Goal: Task Accomplishment & Management: Use online tool/utility

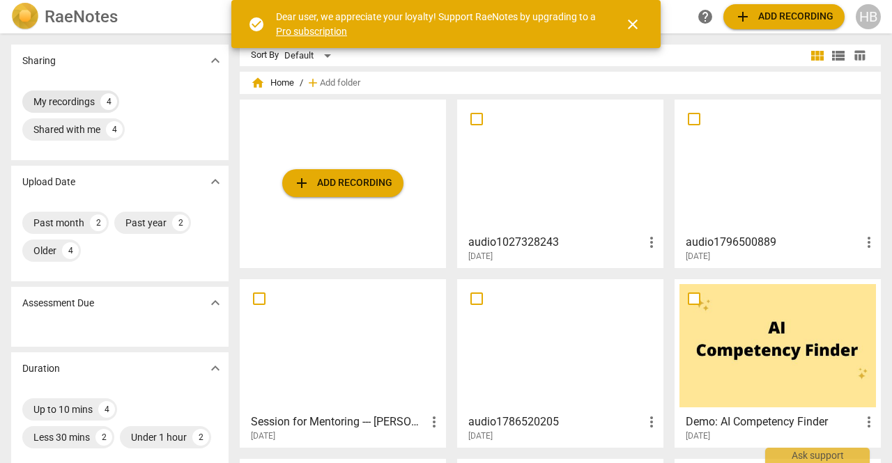
click at [77, 102] on div "My recordings" at bounding box center [63, 102] width 61 height 14
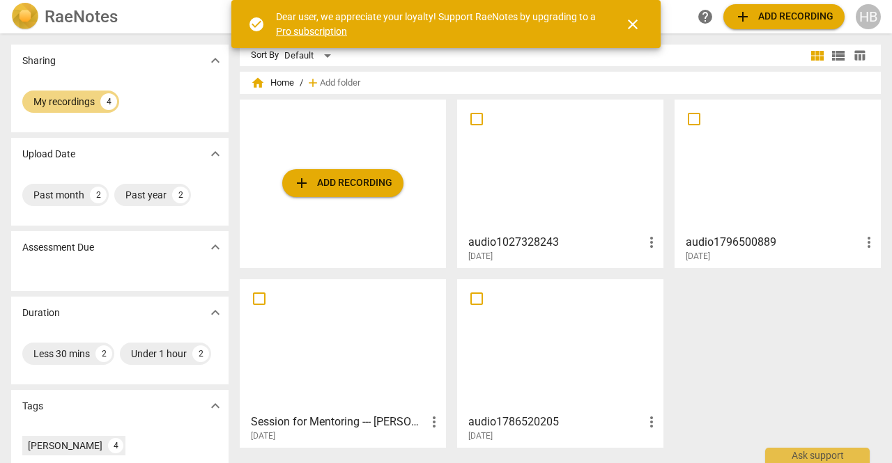
click at [514, 228] on div "audio1027328243 more_vert 2025-08-08" at bounding box center [561, 245] width 198 height 35
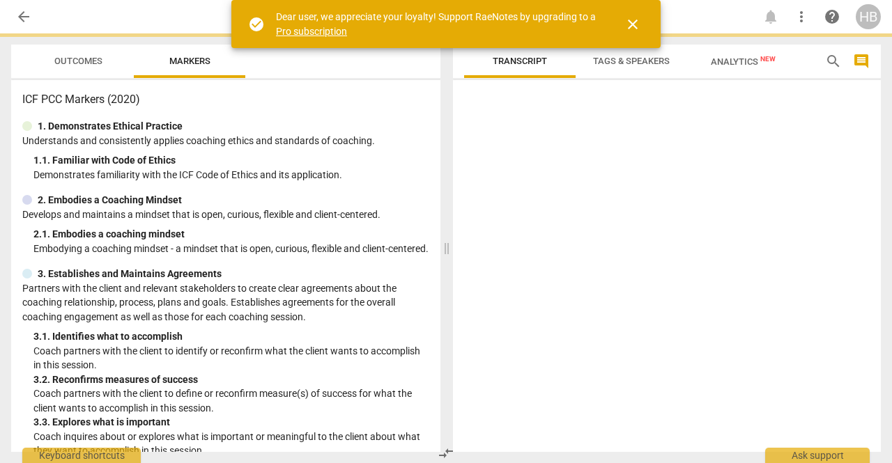
click at [514, 0] on html "arrow_back notifications more_vert help HB Outcomes Markers ICF PCC Markers (20…" at bounding box center [446, 0] width 892 height 0
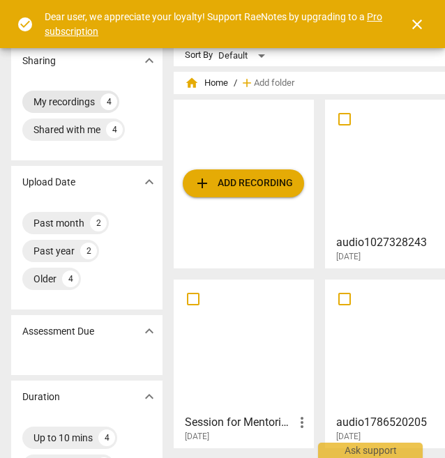
click at [71, 99] on div "My recordings" at bounding box center [63, 102] width 61 height 14
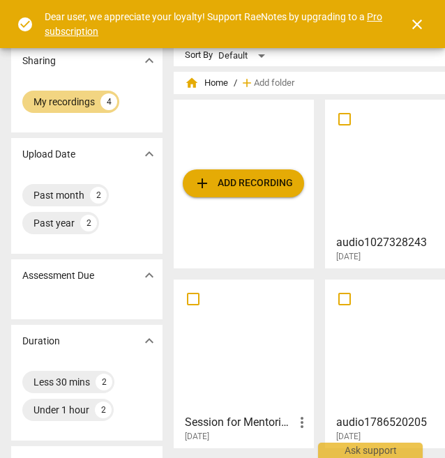
click at [271, 180] on span "add Add recording" at bounding box center [243, 183] width 99 height 17
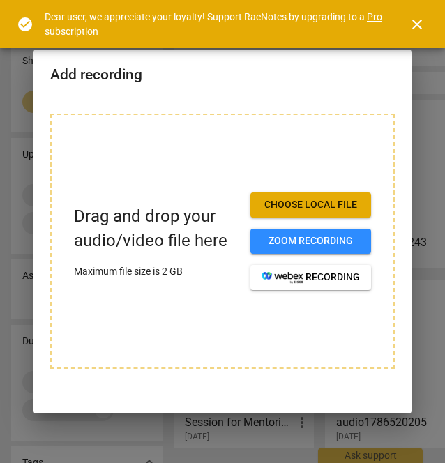
click at [300, 200] on span "Choose local file" at bounding box center [310, 205] width 98 height 14
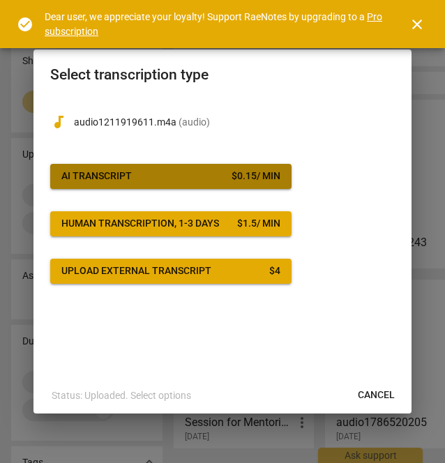
click at [231, 180] on div "$ 0.15 / min" at bounding box center [255, 176] width 49 height 14
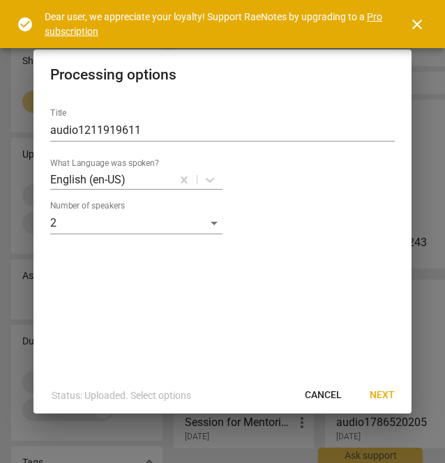
click at [386, 394] on span "Next" at bounding box center [381, 395] width 25 height 14
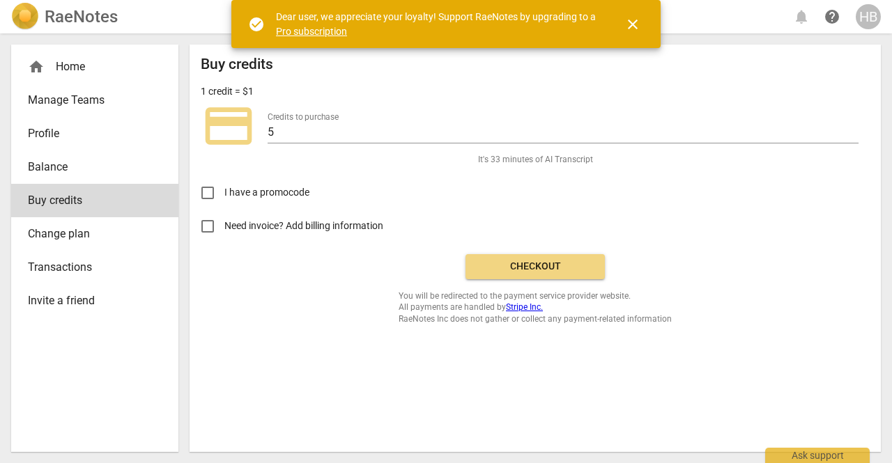
click at [243, 139] on span "credit_card" at bounding box center [229, 126] width 56 height 56
click at [322, 222] on span "Need invoice? Add billing information" at bounding box center [304, 226] width 161 height 15
click at [224, 222] on input "Need invoice? Add billing information" at bounding box center [207, 226] width 33 height 33
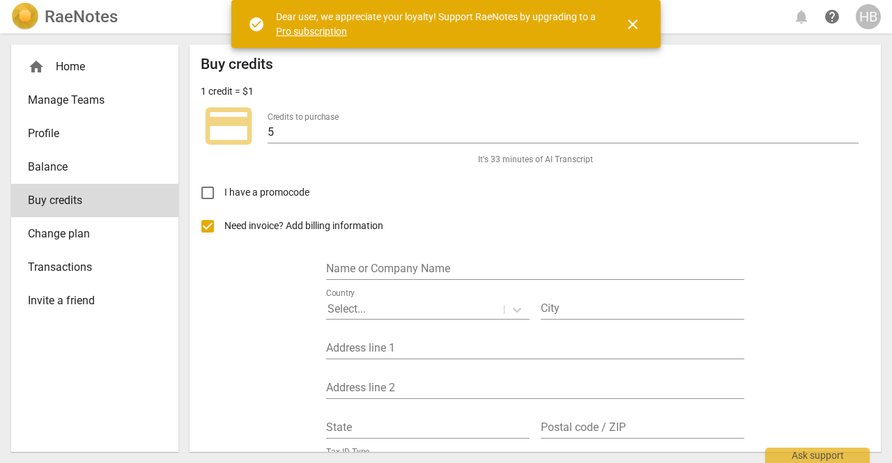
click at [263, 224] on span "Need invoice? Add billing information" at bounding box center [304, 226] width 161 height 15
click at [224, 224] on input "Need invoice? Add billing information" at bounding box center [207, 226] width 33 height 33
checkbox input "false"
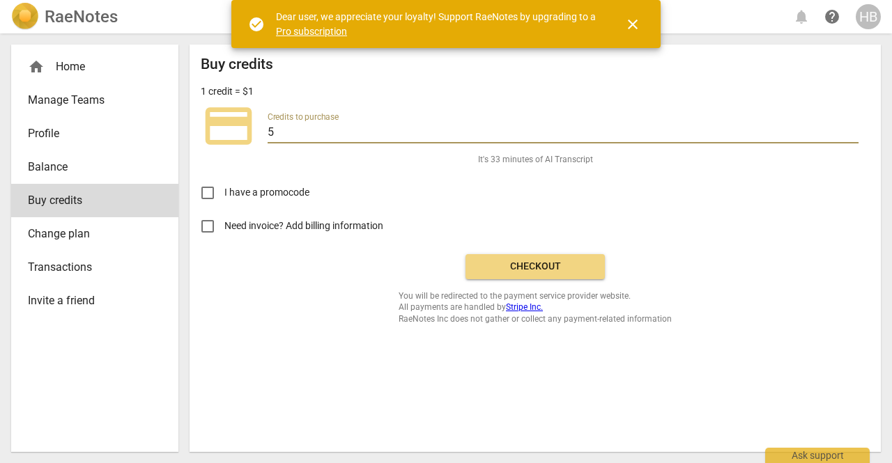
click at [444, 132] on input "5" at bounding box center [563, 133] width 591 height 20
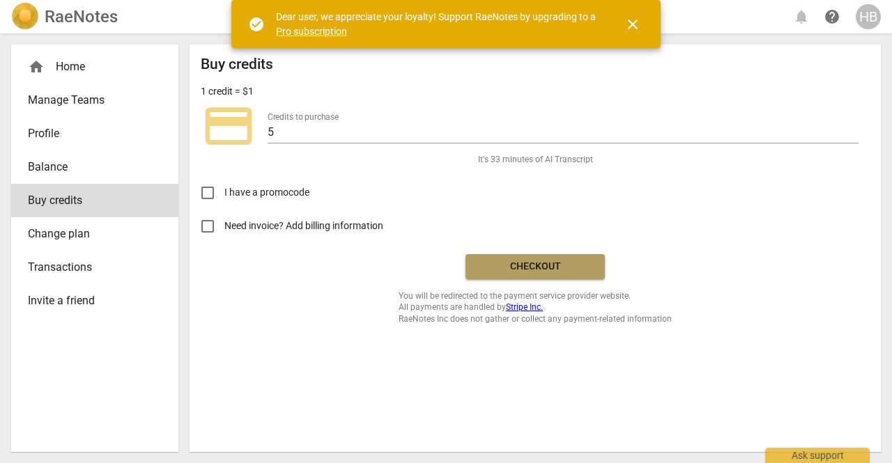
click at [444, 266] on span "Checkout" at bounding box center [535, 267] width 117 height 14
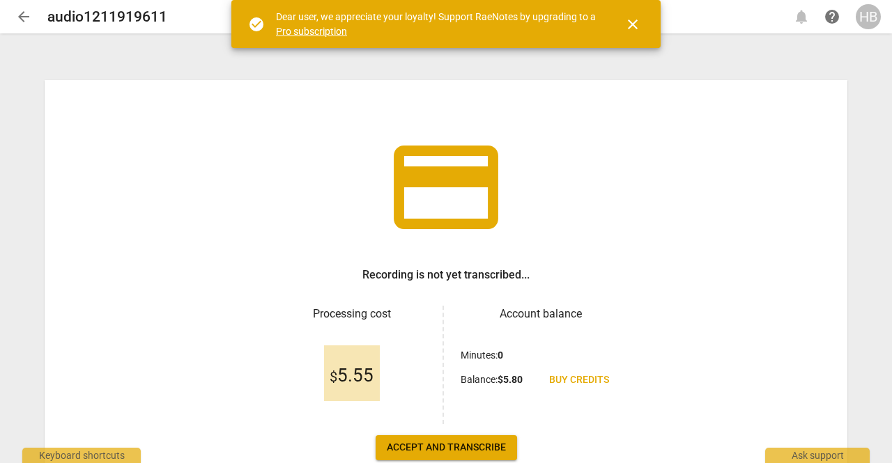
scroll to position [59, 0]
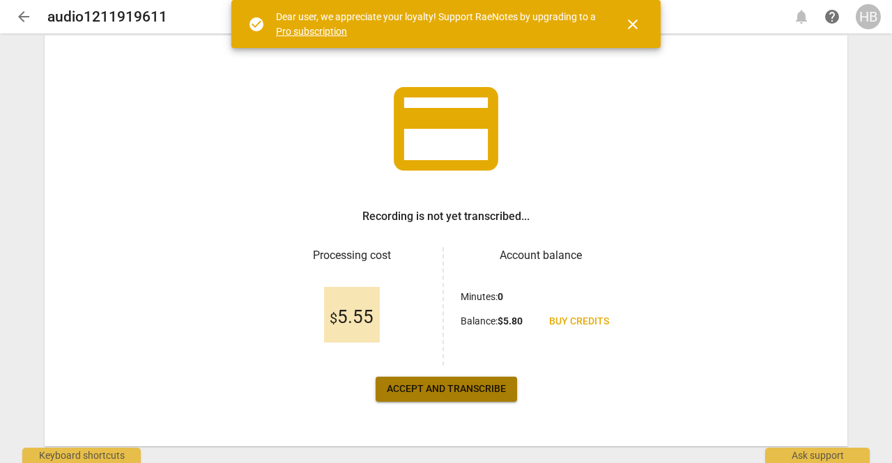
click at [468, 390] on span "Accept and transcribe" at bounding box center [446, 390] width 119 height 14
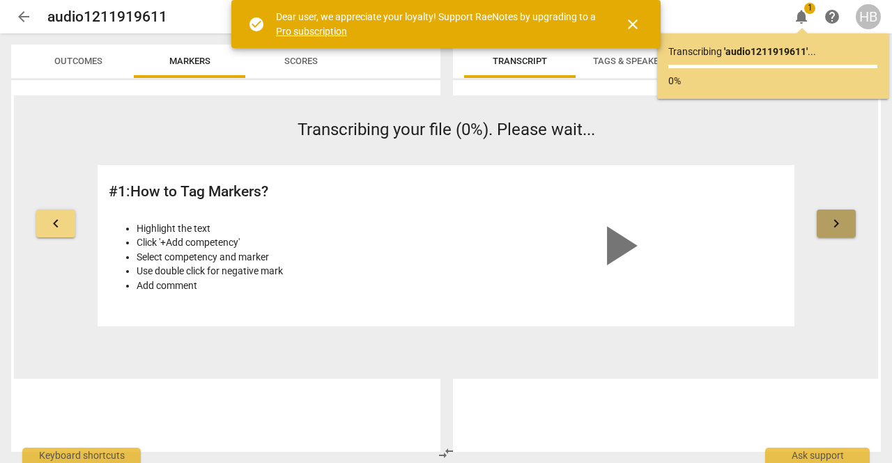
click at [845, 230] on button "keyboard_arrow_right" at bounding box center [836, 224] width 39 height 28
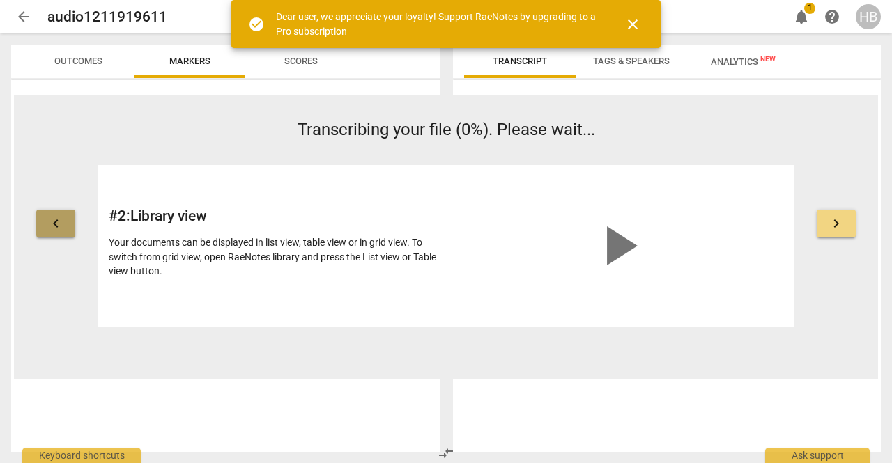
click at [64, 229] on button "keyboard_arrow_left" at bounding box center [55, 224] width 39 height 28
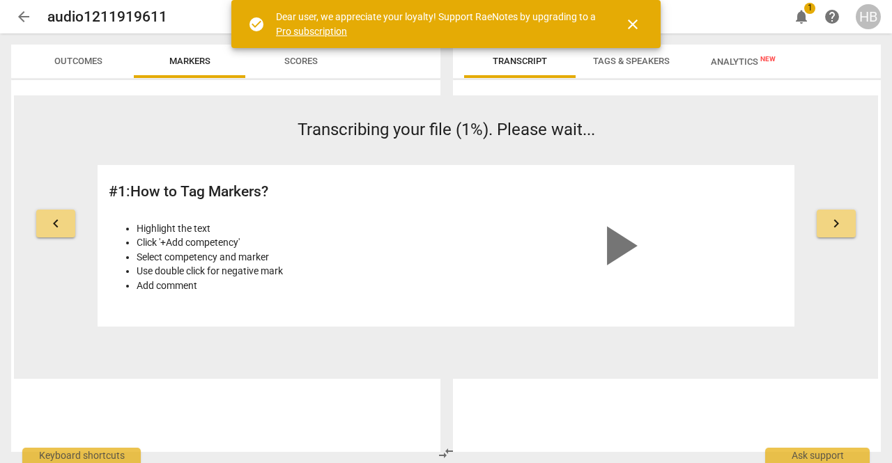
click at [840, 213] on button "keyboard_arrow_right" at bounding box center [836, 224] width 39 height 28
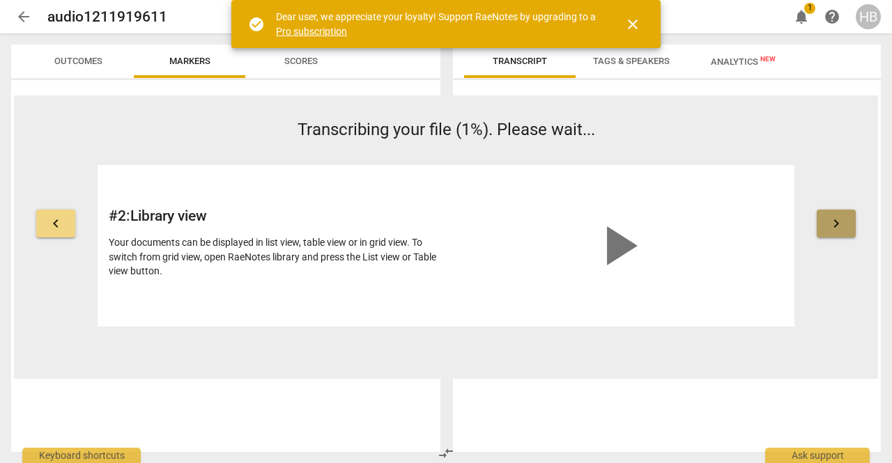
click at [840, 213] on button "keyboard_arrow_right" at bounding box center [836, 224] width 39 height 28
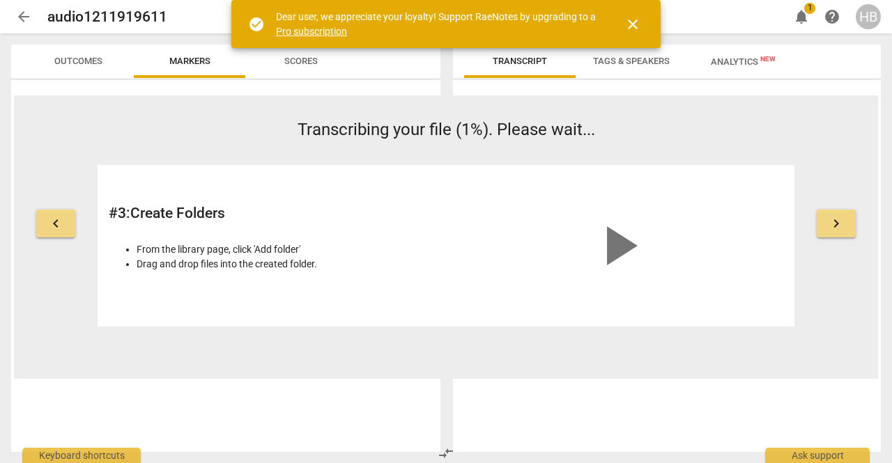
click at [835, 229] on span "keyboard_arrow_right" at bounding box center [836, 223] width 17 height 17
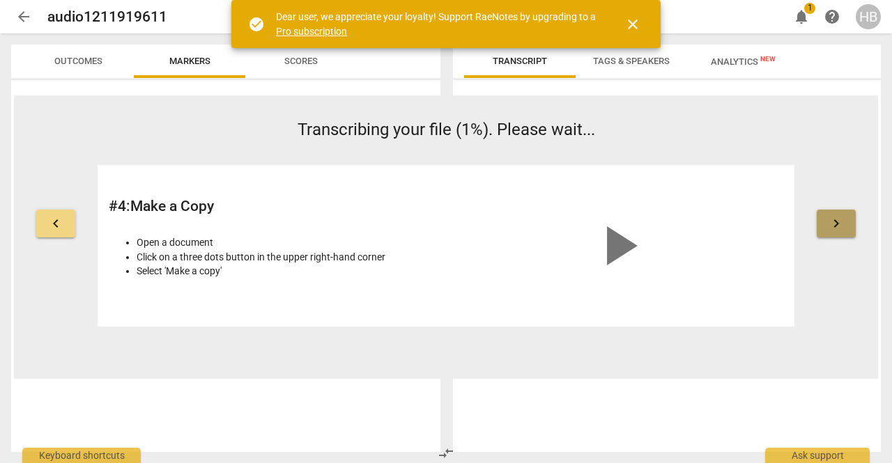
click at [835, 229] on span "keyboard_arrow_right" at bounding box center [836, 223] width 17 height 17
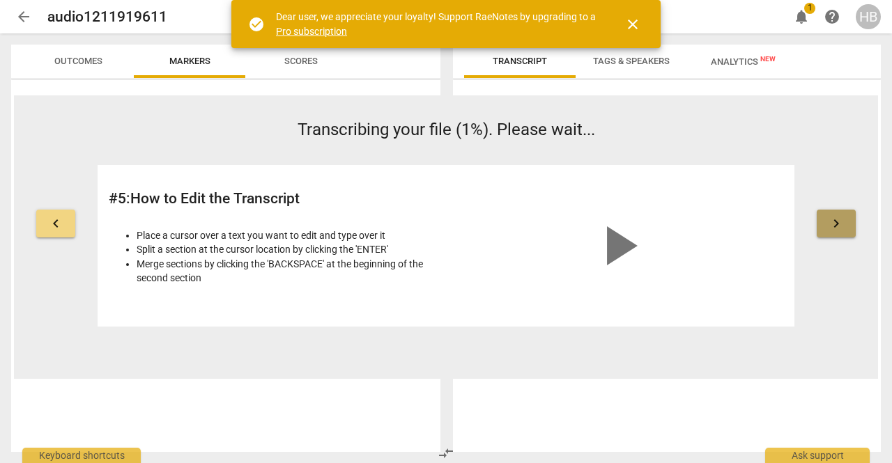
click at [835, 229] on span "keyboard_arrow_right" at bounding box center [836, 223] width 17 height 17
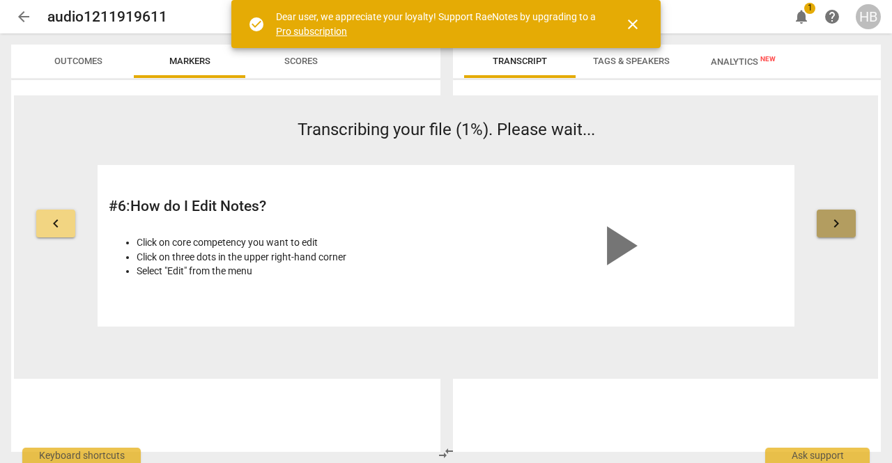
click at [835, 229] on span "keyboard_arrow_right" at bounding box center [836, 223] width 17 height 17
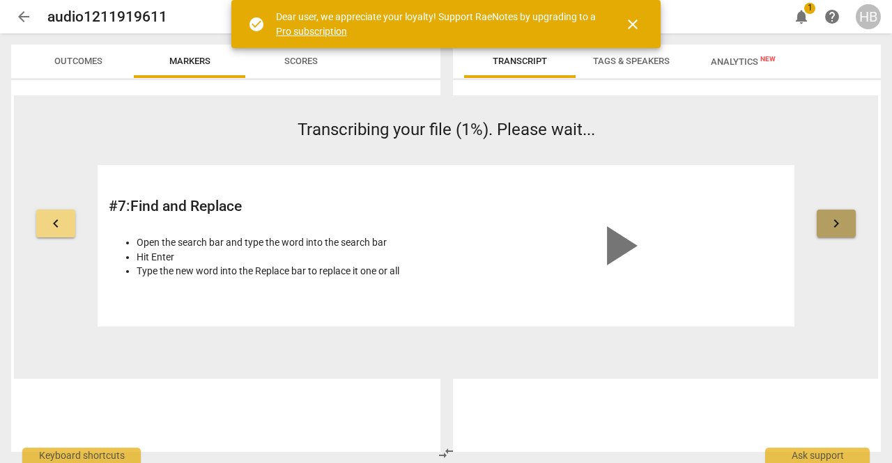
click at [835, 229] on span "keyboard_arrow_right" at bounding box center [836, 223] width 17 height 17
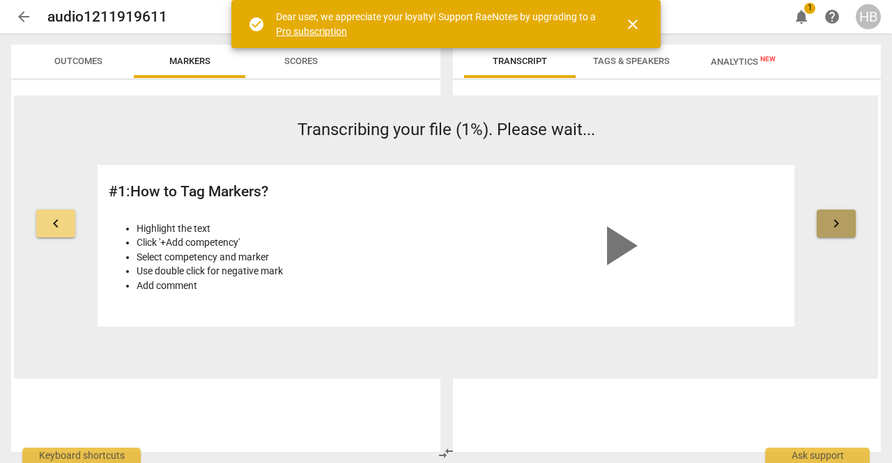
click at [835, 229] on span "keyboard_arrow_right" at bounding box center [836, 223] width 17 height 17
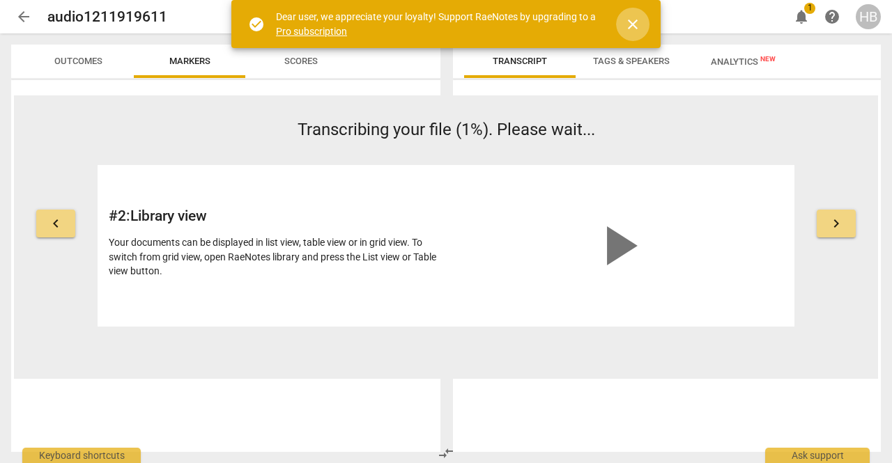
click at [630, 26] on span "close" at bounding box center [632, 24] width 17 height 17
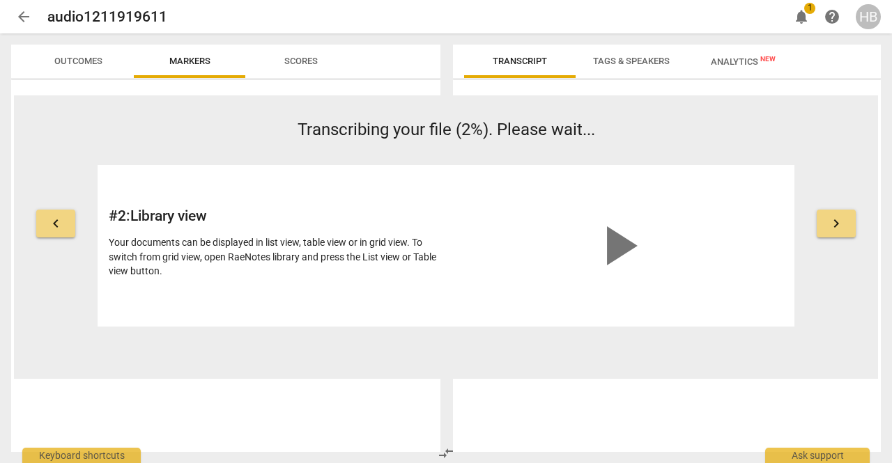
click at [806, 19] on span "notifications" at bounding box center [801, 16] width 17 height 17
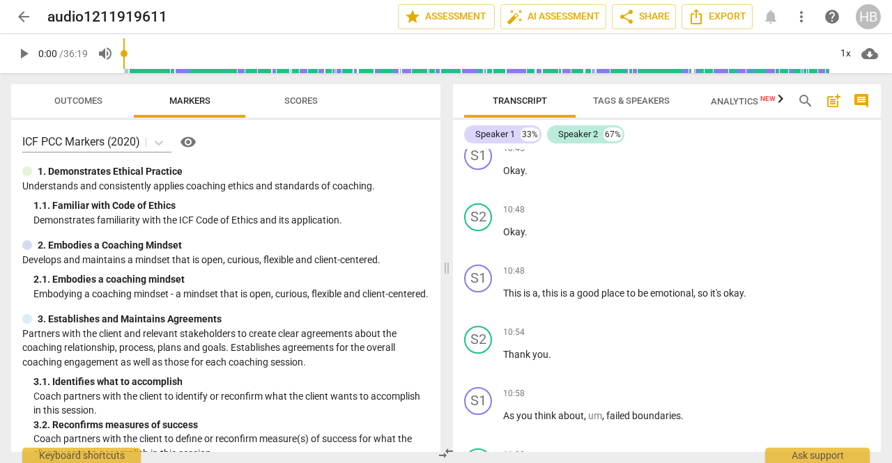
scroll to position [0, 0]
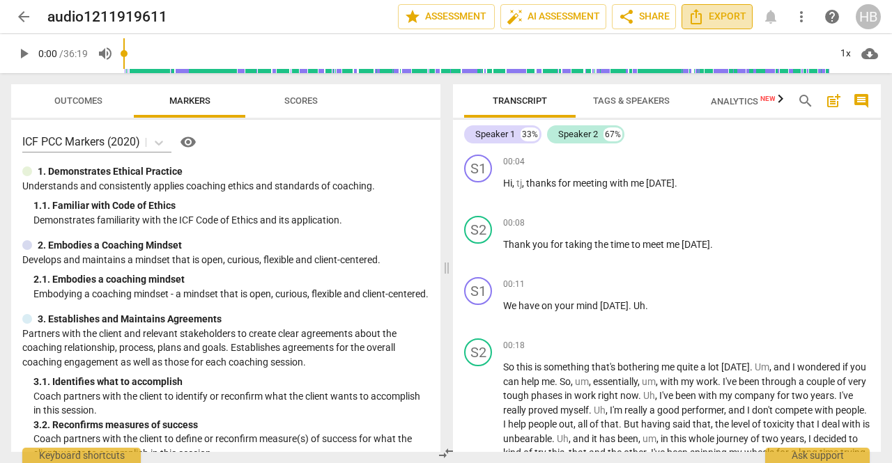
click at [720, 10] on span "Export" at bounding box center [717, 16] width 59 height 17
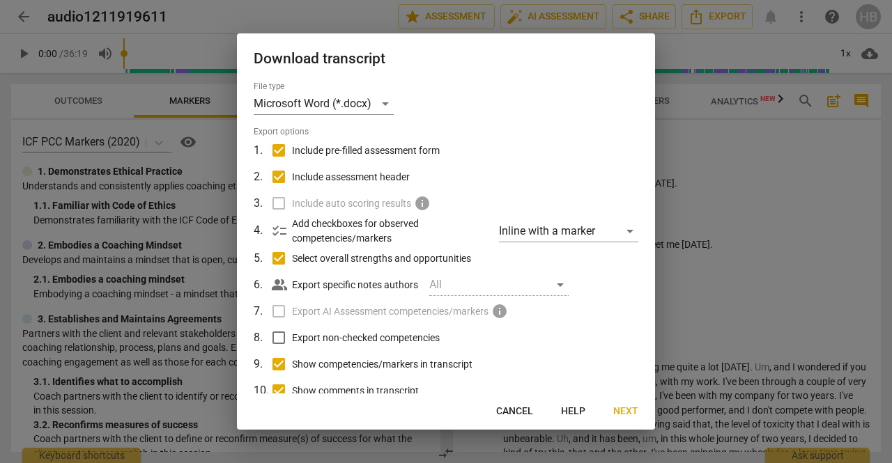
click at [281, 151] on input "Include pre-filled assessment form" at bounding box center [278, 150] width 26 height 26
checkbox input "false"
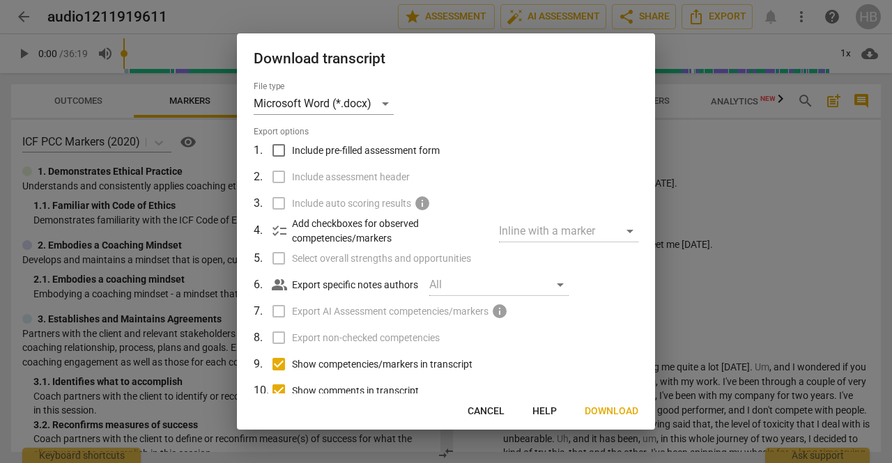
click at [656, 276] on div at bounding box center [446, 231] width 892 height 463
checkbox input "true"
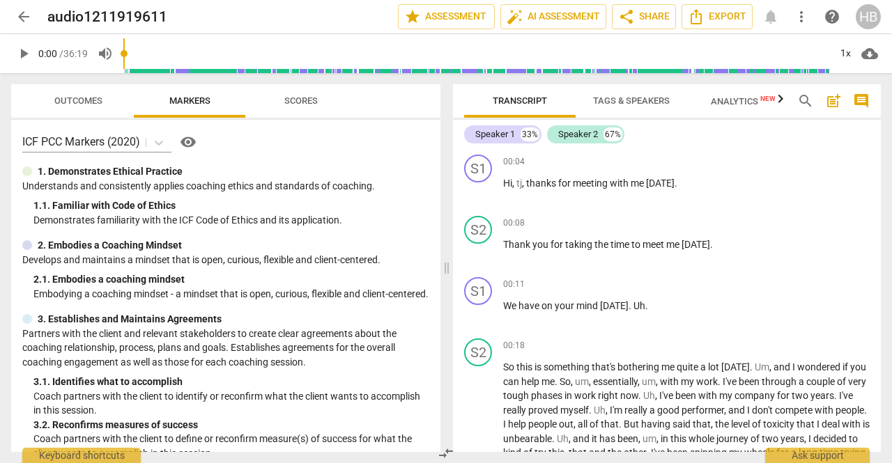
click at [723, 30] on div "arrow_back audio1211919611 edit star Assessment auto_fix_high AI Assessment sha…" at bounding box center [446, 16] width 870 height 33
click at [722, 20] on span "Export" at bounding box center [717, 16] width 59 height 17
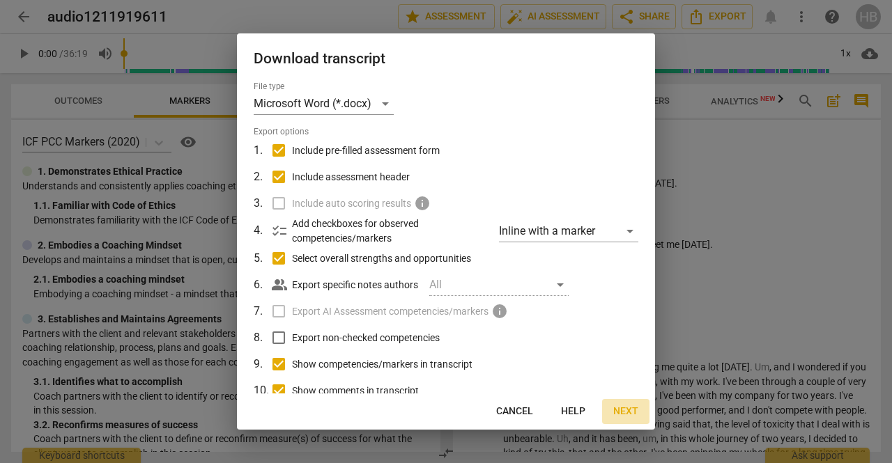
click at [626, 417] on span "Next" at bounding box center [625, 412] width 25 height 14
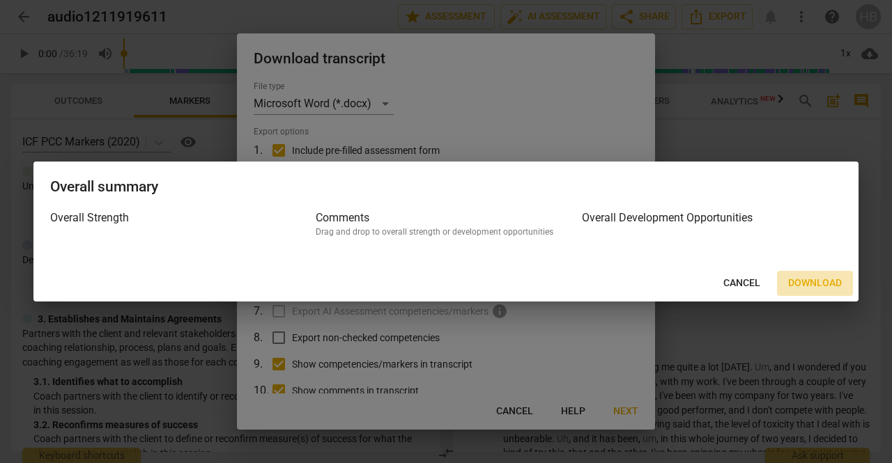
click at [831, 290] on span "Download" at bounding box center [815, 284] width 54 height 14
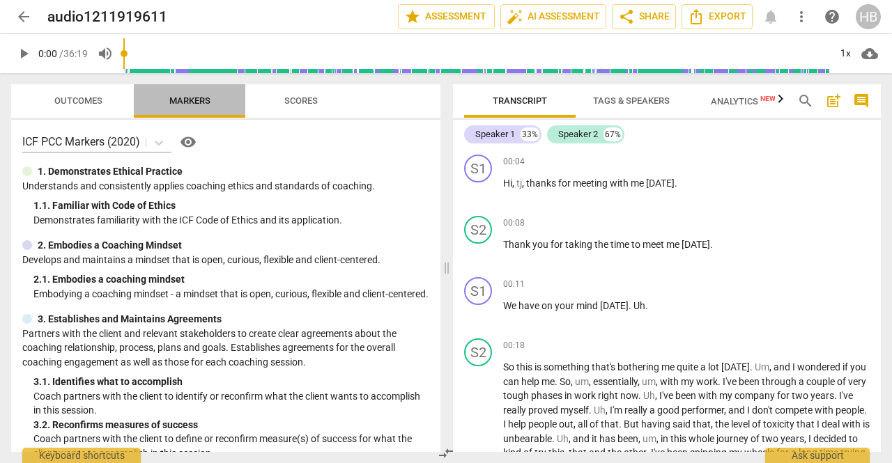
click at [180, 104] on span "Markers" at bounding box center [189, 100] width 41 height 10
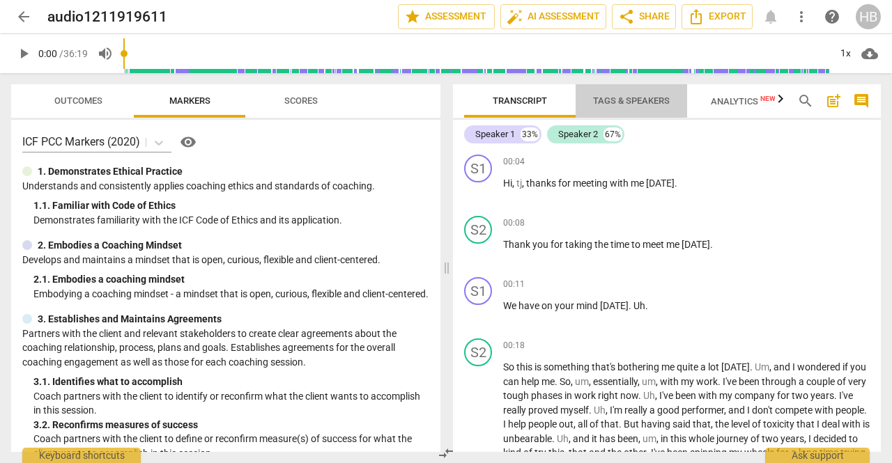
click at [623, 105] on span "Tags & Speakers" at bounding box center [631, 100] width 77 height 10
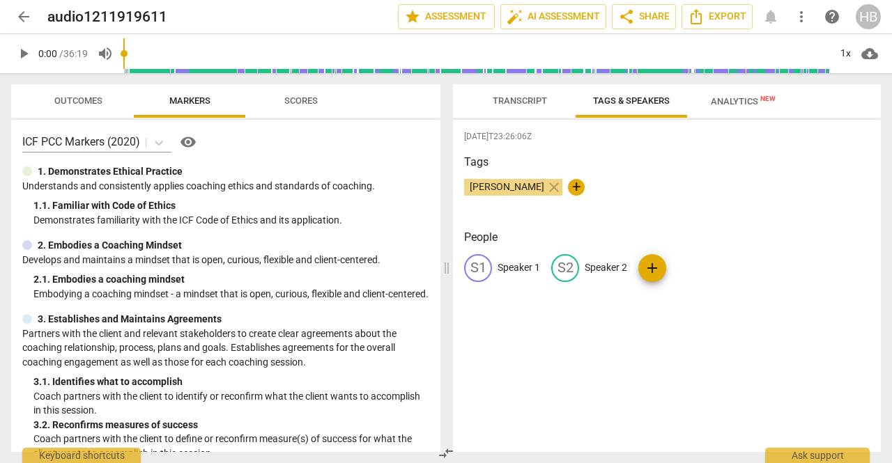
click at [623, 105] on span "Tags & Speakers" at bounding box center [631, 100] width 77 height 10
click at [730, 98] on span "Analytics New" at bounding box center [743, 101] width 65 height 10
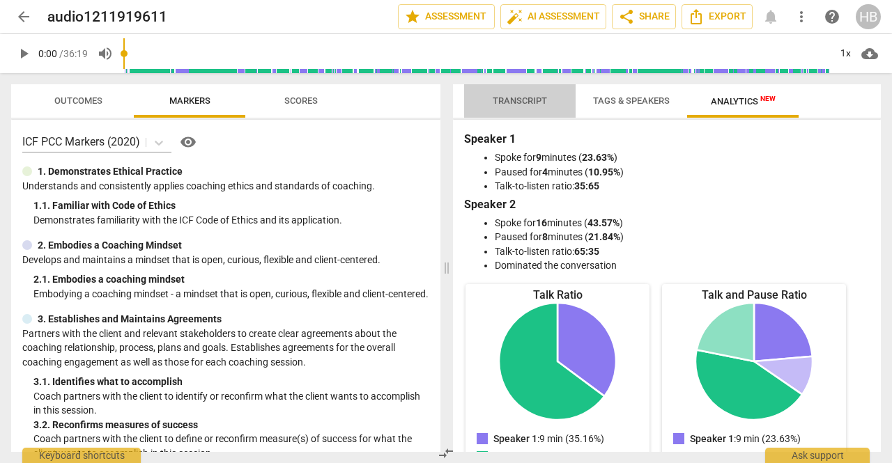
click at [500, 99] on span "Transcript" at bounding box center [520, 100] width 54 height 10
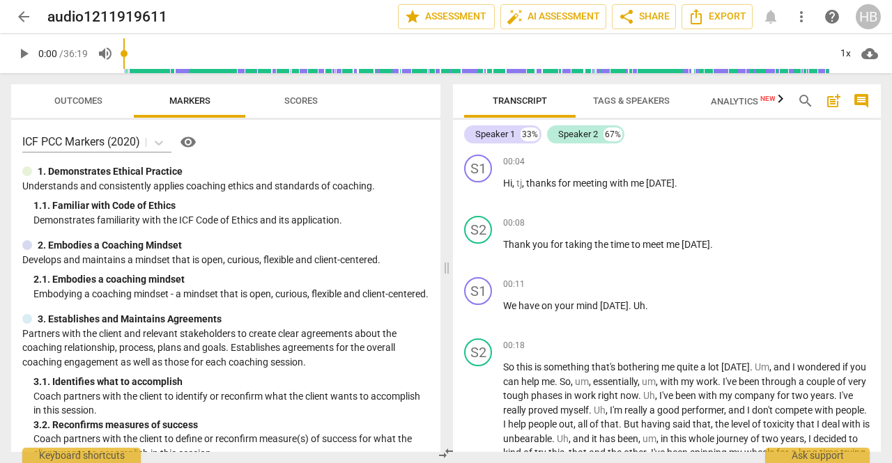
click at [308, 103] on span "Scores" at bounding box center [300, 100] width 33 height 10
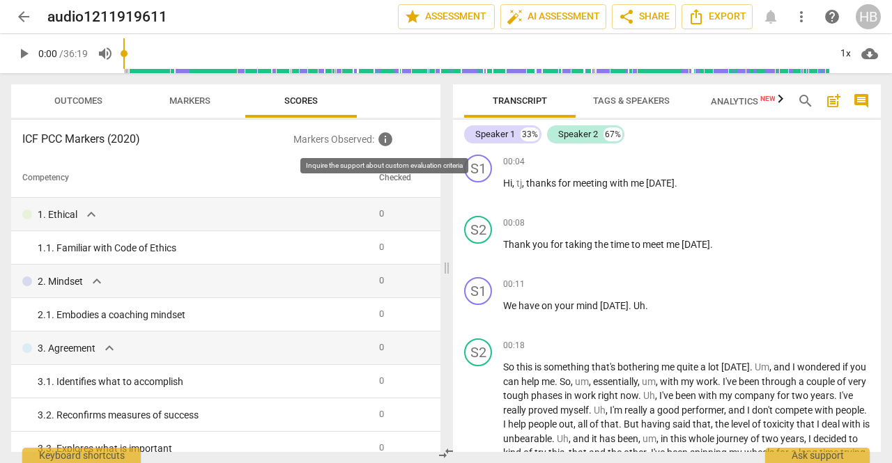
click at [390, 139] on span "info" at bounding box center [385, 139] width 17 height 17
click at [81, 91] on button "Outcomes" at bounding box center [77, 100] width 111 height 33
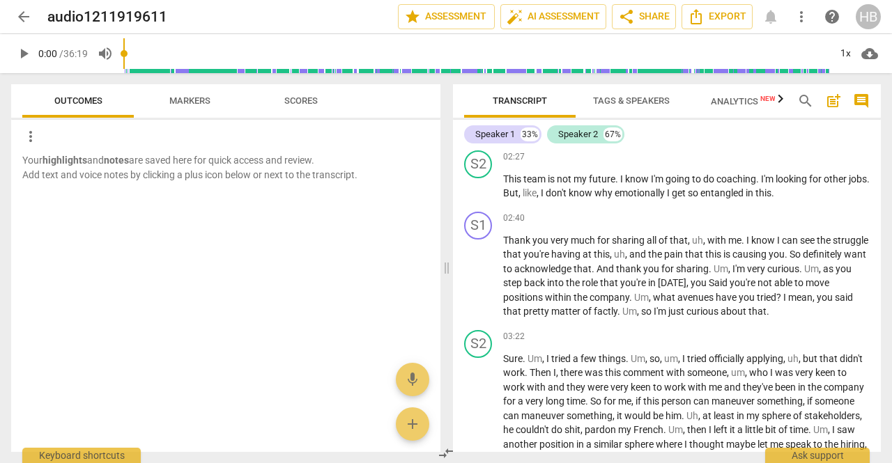
scroll to position [276, 0]
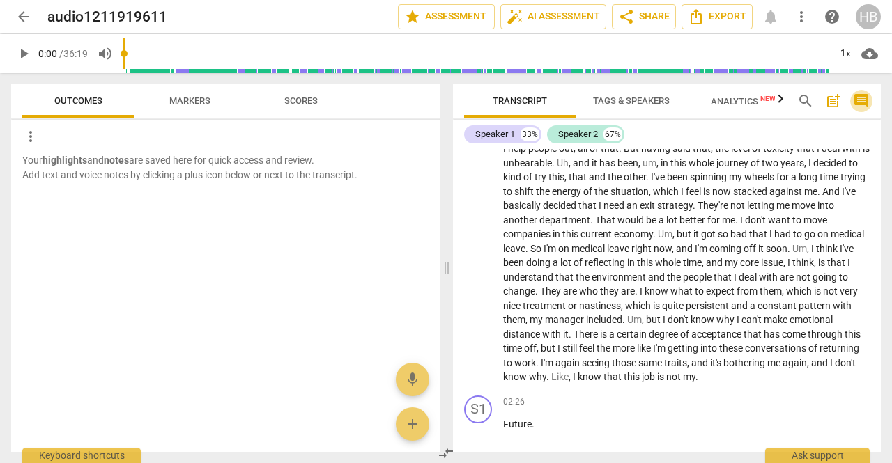
click at [865, 97] on span "comment" at bounding box center [861, 101] width 17 height 17
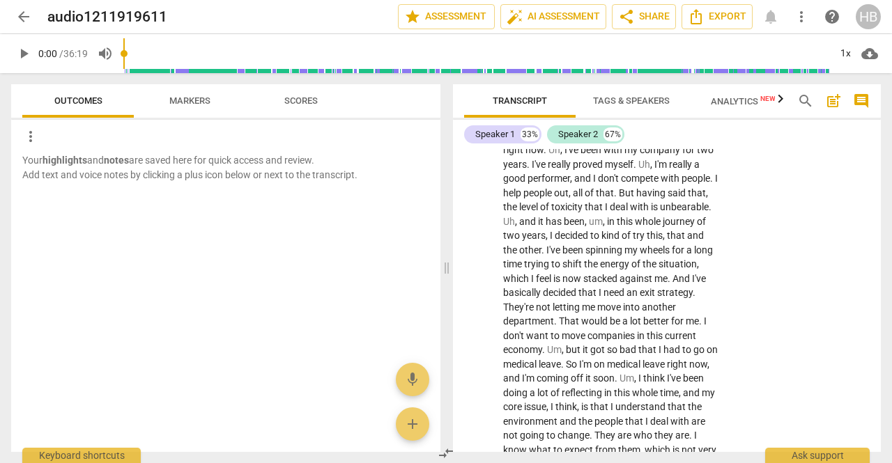
scroll to position [334, 0]
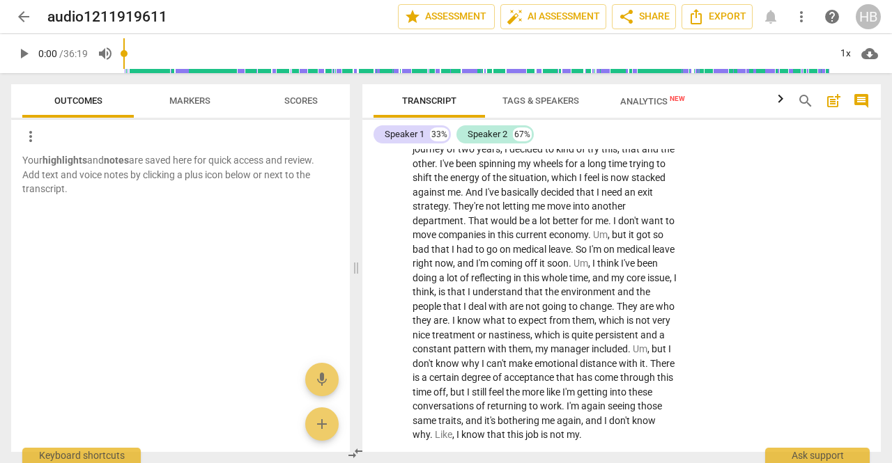
click at [831, 101] on span "post_add" at bounding box center [833, 101] width 17 height 17
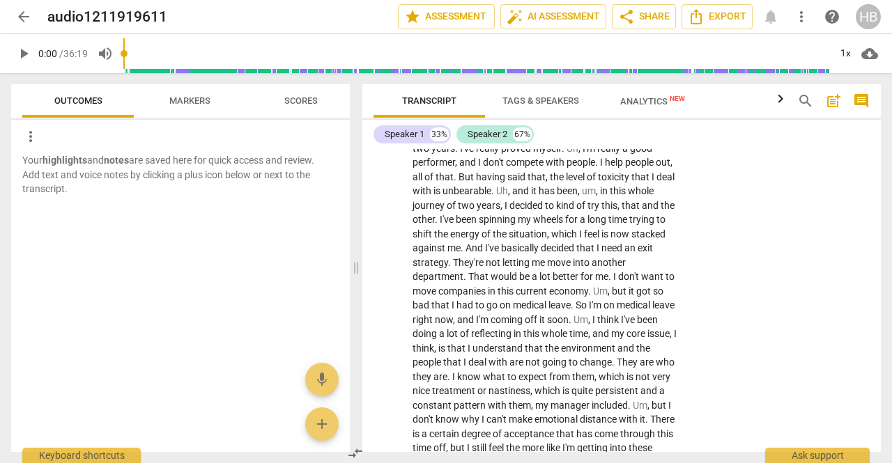
scroll to position [31, 0]
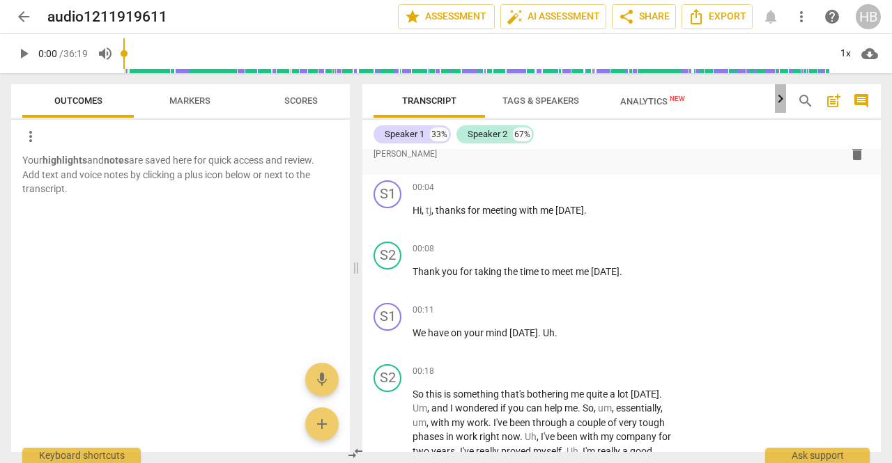
click at [783, 101] on icon "button" at bounding box center [780, 99] width 17 height 17
click at [465, 16] on span "star Assessment" at bounding box center [446, 16] width 84 height 17
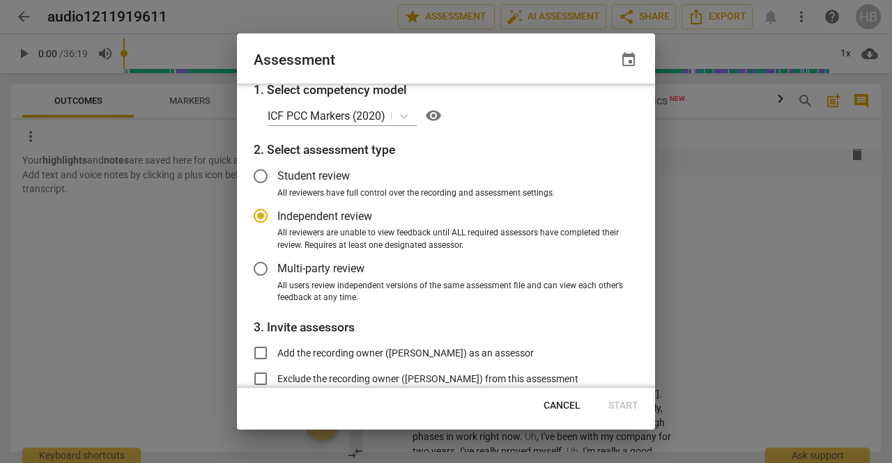
scroll to position [1, 0]
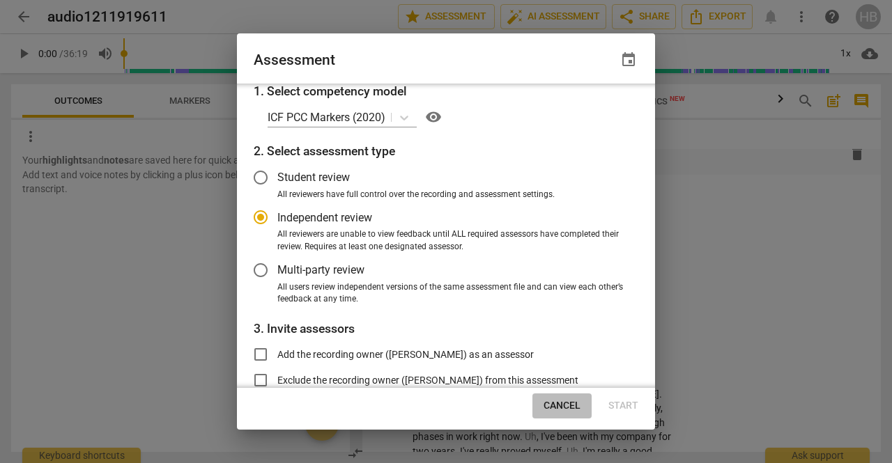
click at [562, 406] on span "Cancel" at bounding box center [562, 406] width 37 height 14
radio input "false"
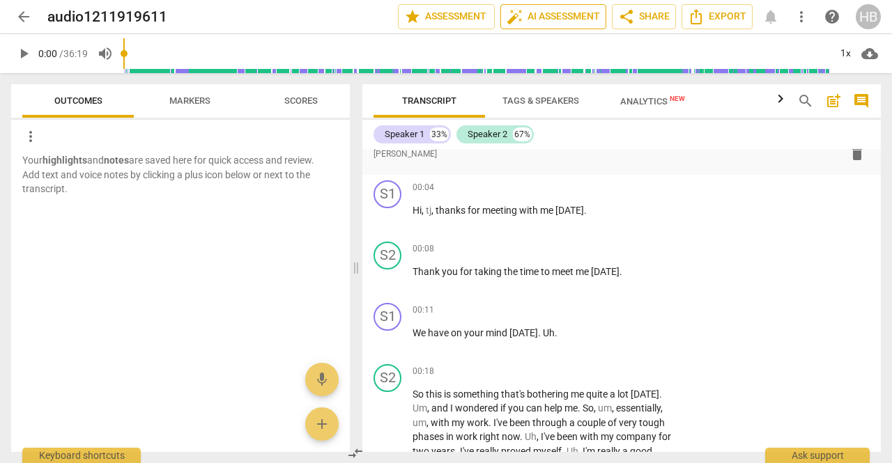
click at [552, 20] on span "auto_fix_high AI Assessment" at bounding box center [553, 16] width 93 height 17
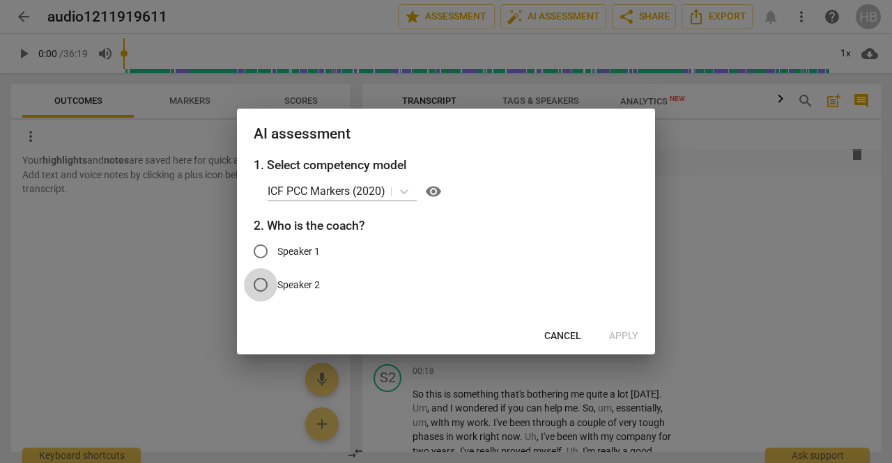
click at [261, 286] on input "Speaker 2" at bounding box center [260, 284] width 33 height 33
radio input "true"
click at [295, 245] on span "Speaker 1" at bounding box center [298, 252] width 43 height 15
click at [277, 245] on input "Speaker 1" at bounding box center [260, 251] width 33 height 33
radio input "true"
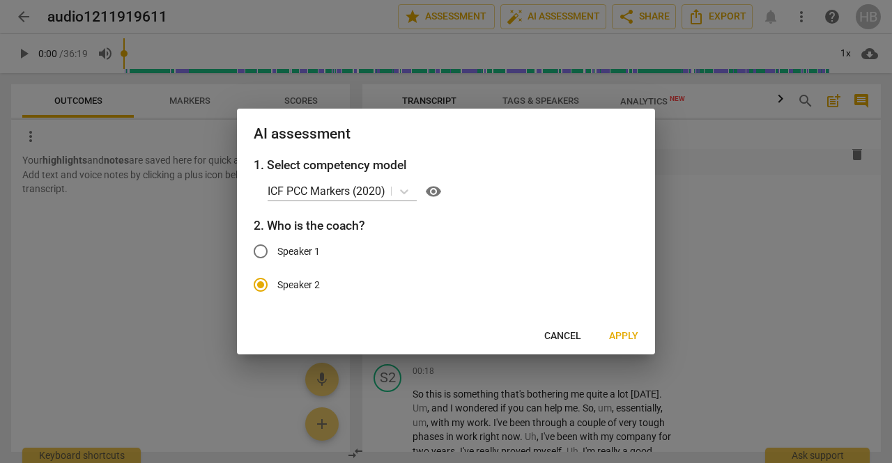
radio input "false"
drag, startPoint x: 422, startPoint y: 118, endPoint x: 240, endPoint y: 178, distance: 191.3
click at [240, 178] on div "AI assessment 1. Select competency model ICF PCC Markers (2020) visibility 2. W…" at bounding box center [446, 232] width 418 height 246
click at [714, 331] on div at bounding box center [446, 231] width 892 height 463
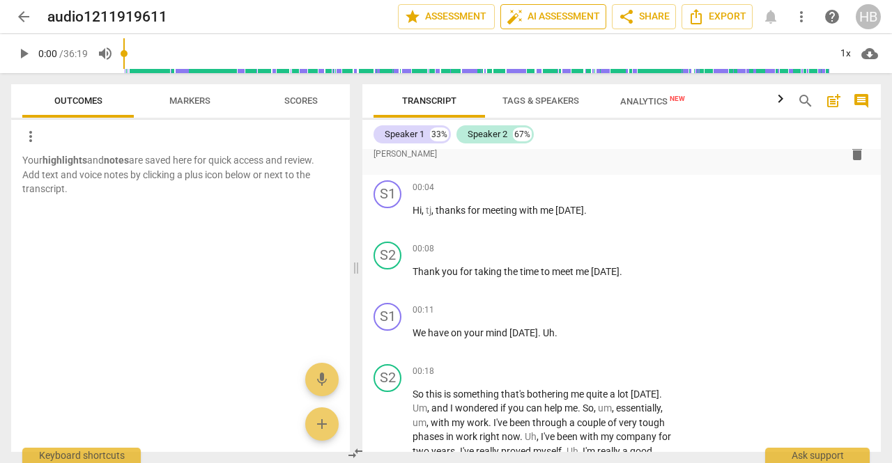
click at [555, 22] on span "auto_fix_high AI Assessment" at bounding box center [553, 16] width 93 height 17
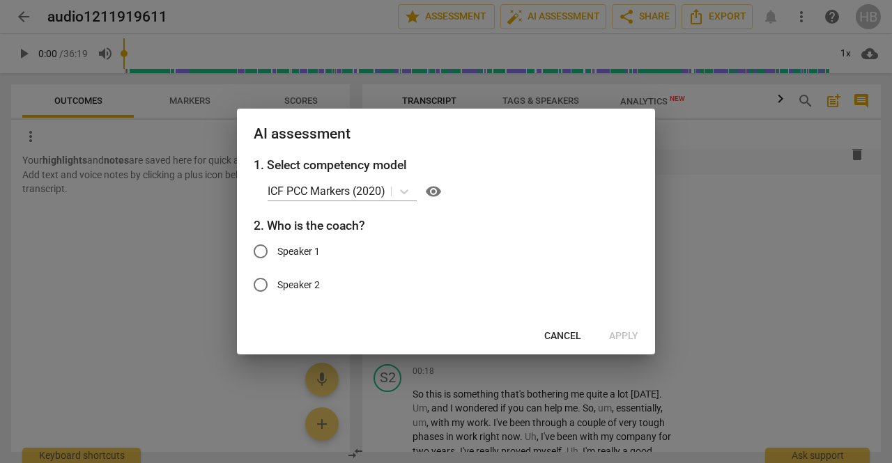
click at [295, 253] on span "Speaker 1" at bounding box center [298, 252] width 43 height 15
click at [277, 253] on input "Speaker 1" at bounding box center [260, 251] width 33 height 33
radio input "true"
click at [615, 333] on span "Apply" at bounding box center [623, 337] width 29 height 14
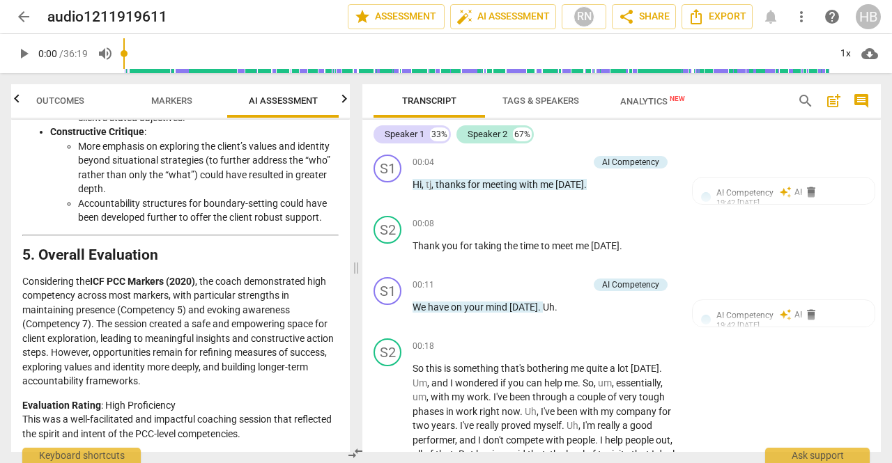
scroll to position [2902, 0]
click at [290, 433] on p "Evaluation Rating : High Proficiency This was a well-facilitated and impactful …" at bounding box center [180, 420] width 316 height 43
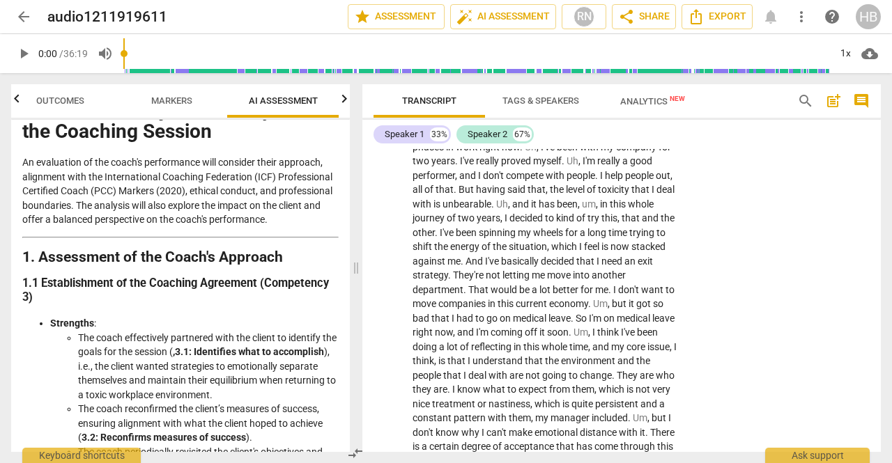
scroll to position [531, 0]
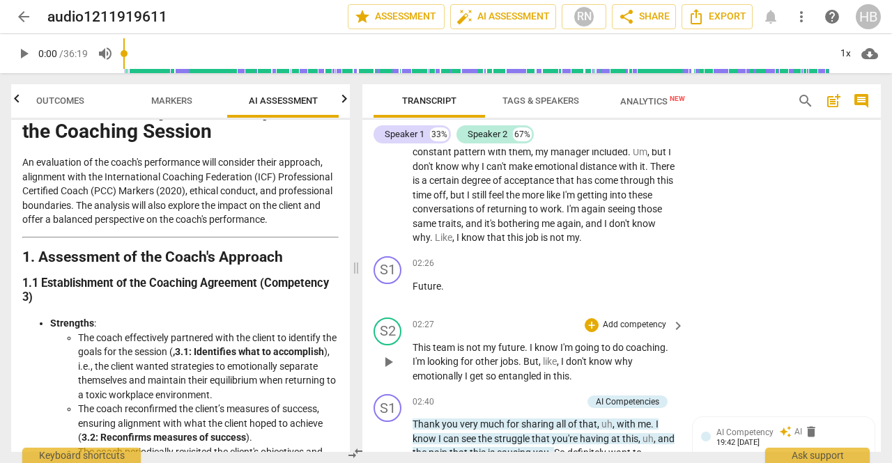
click at [874, 376] on div "S2 play_arrow pause 02:27 + Add competency keyboard_arrow_right This team is no…" at bounding box center [621, 350] width 518 height 77
click at [881, 380] on div "Transcript Tags & Speakers Analytics New search post_add comment Speaker 1 33% …" at bounding box center [624, 268] width 535 height 390
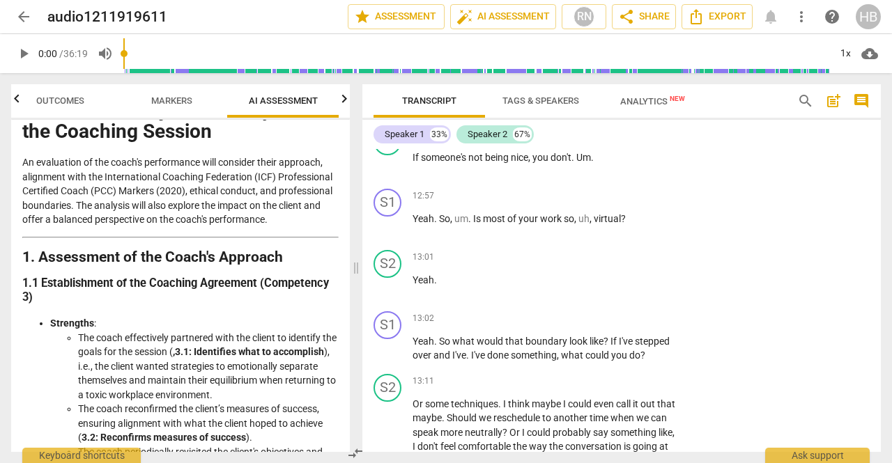
scroll to position [3513, 0]
